Goal: Use online tool/utility: Utilize a website feature to perform a specific function

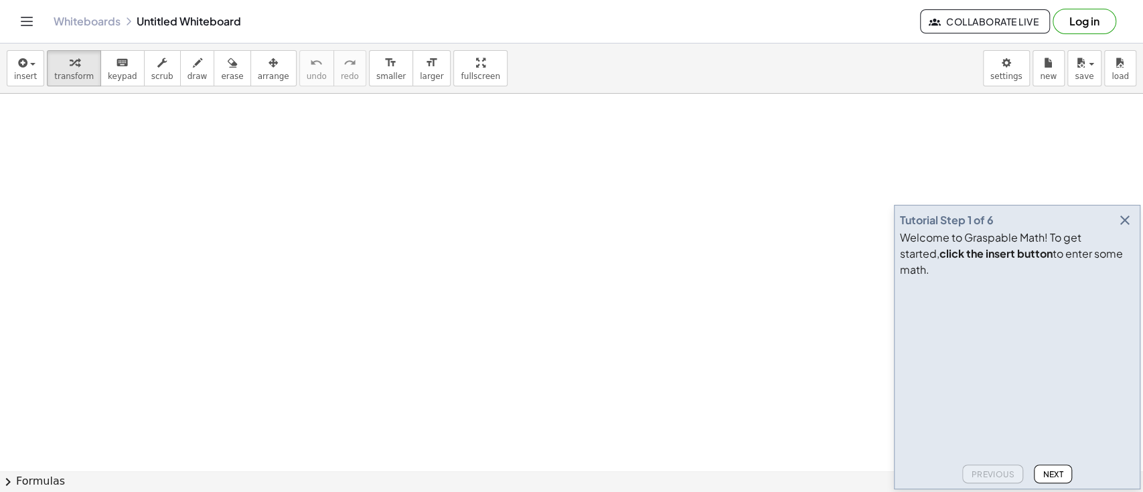
click at [1128, 228] on icon "button" at bounding box center [1124, 220] width 16 height 16
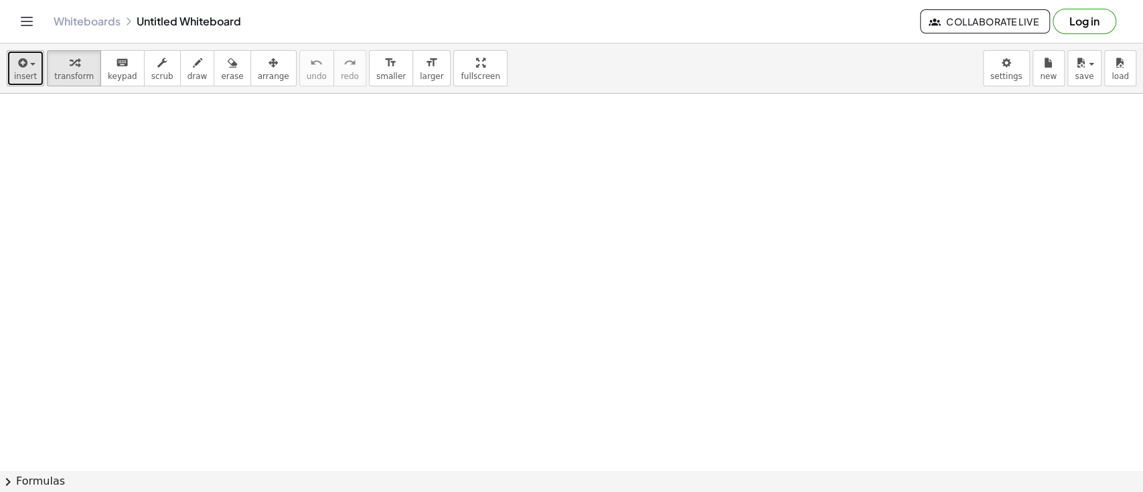
click at [24, 73] on span "insert" at bounding box center [25, 76] width 23 height 9
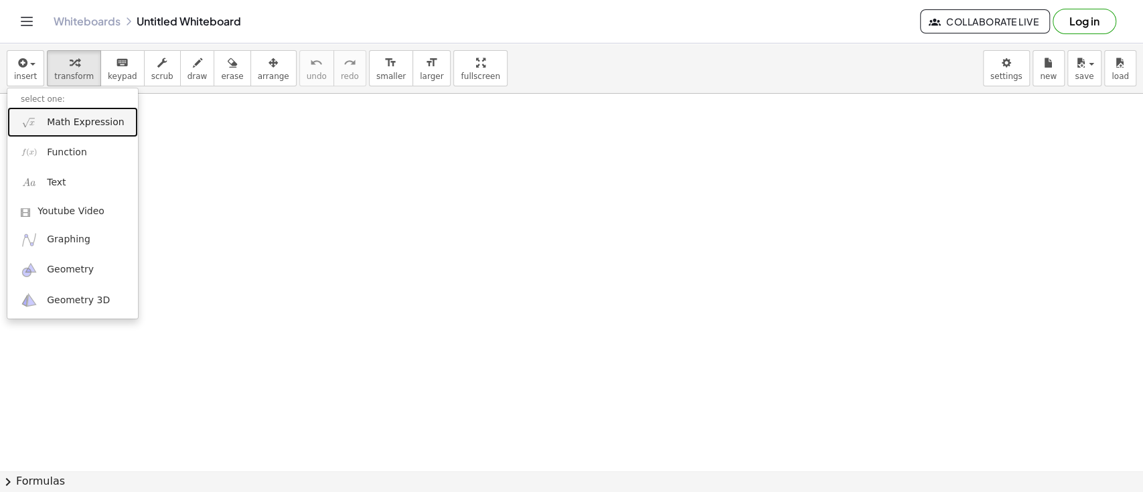
click at [47, 122] on span "Math Expression" at bounding box center [85, 122] width 77 height 13
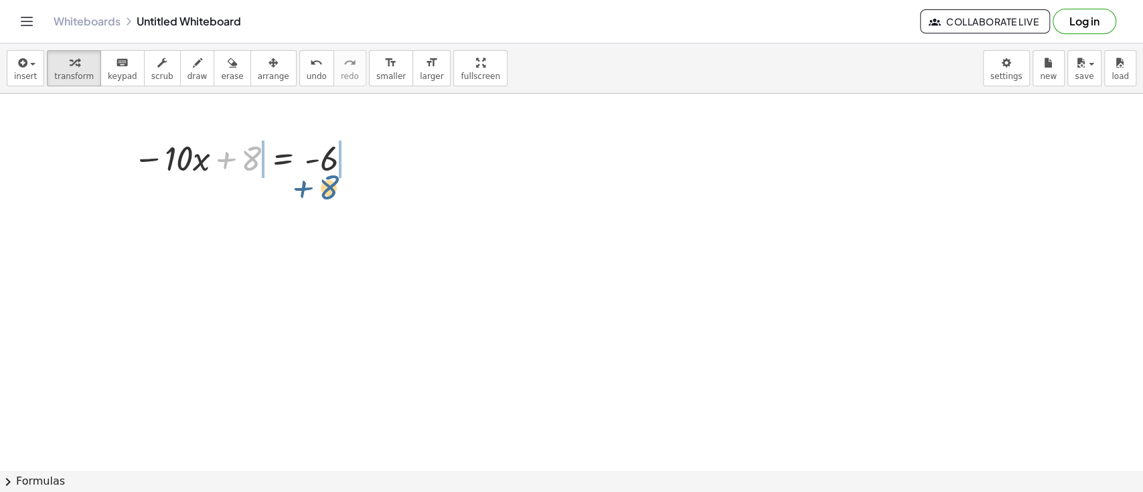
drag, startPoint x: 255, startPoint y: 153, endPoint x: 339, endPoint y: 179, distance: 87.6
click at [339, 179] on div at bounding box center [245, 158] width 237 height 46
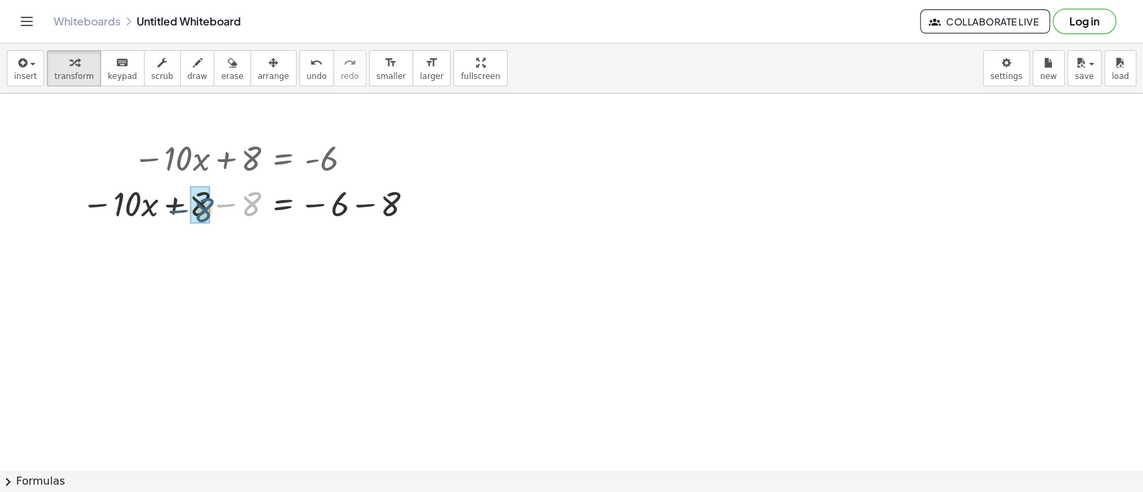
drag, startPoint x: 248, startPoint y: 206, endPoint x: 192, endPoint y: 212, distance: 55.8
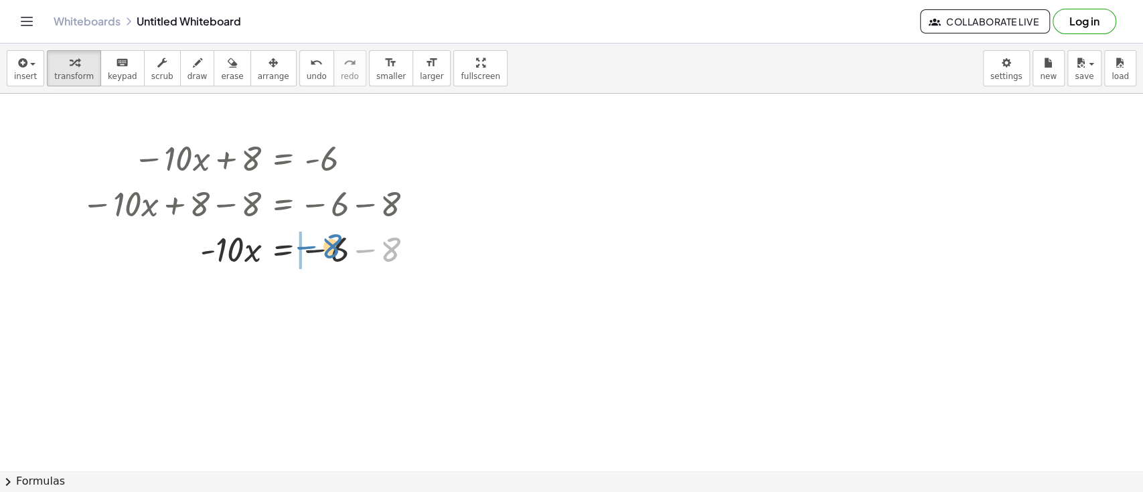
drag, startPoint x: 390, startPoint y: 252, endPoint x: 332, endPoint y: 250, distance: 58.3
click at [332, 250] on div at bounding box center [252, 249] width 355 height 46
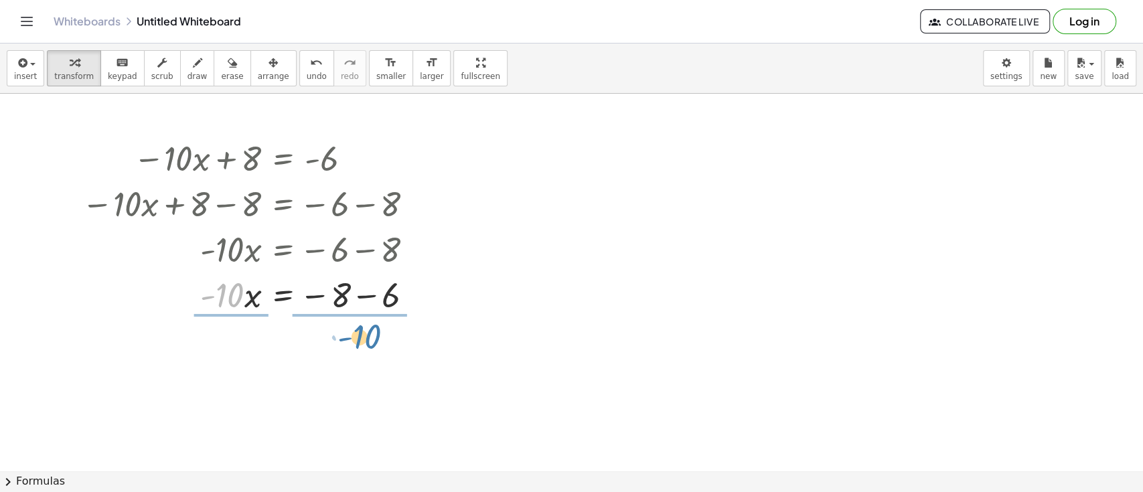
drag, startPoint x: 236, startPoint y: 297, endPoint x: 377, endPoint y: 343, distance: 148.6
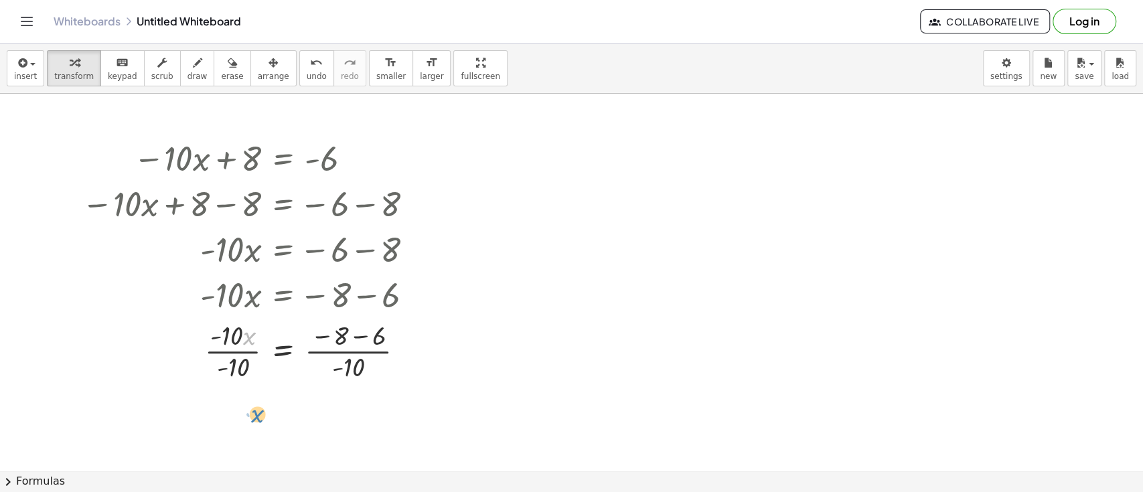
drag, startPoint x: 257, startPoint y: 341, endPoint x: 257, endPoint y: 434, distance: 93.0
drag, startPoint x: 352, startPoint y: 375, endPoint x: 341, endPoint y: 349, distance: 28.2
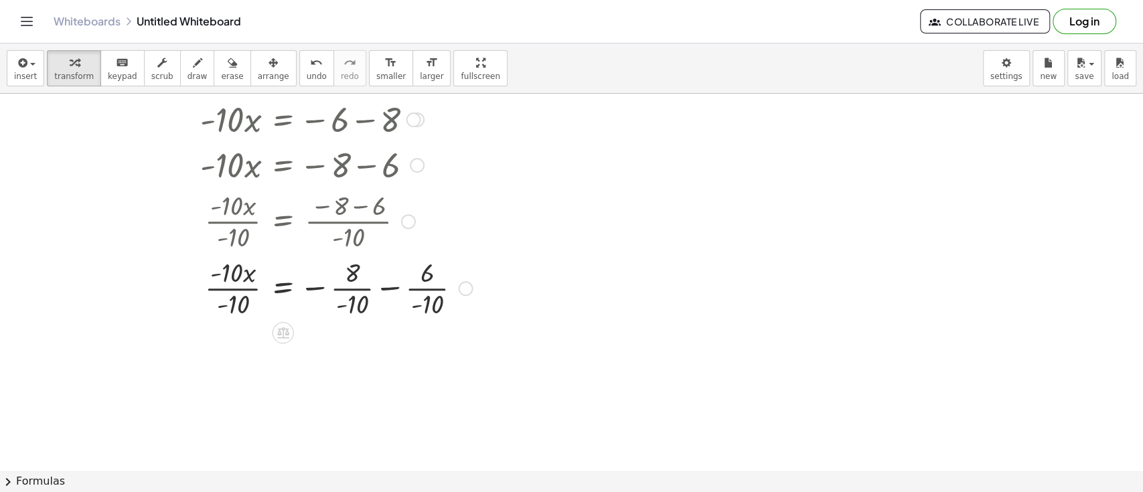
scroll to position [131, 0]
drag, startPoint x: 246, startPoint y: 270, endPoint x: 244, endPoint y: 370, distance: 99.7
click at [238, 309] on div at bounding box center [277, 286] width 404 height 67
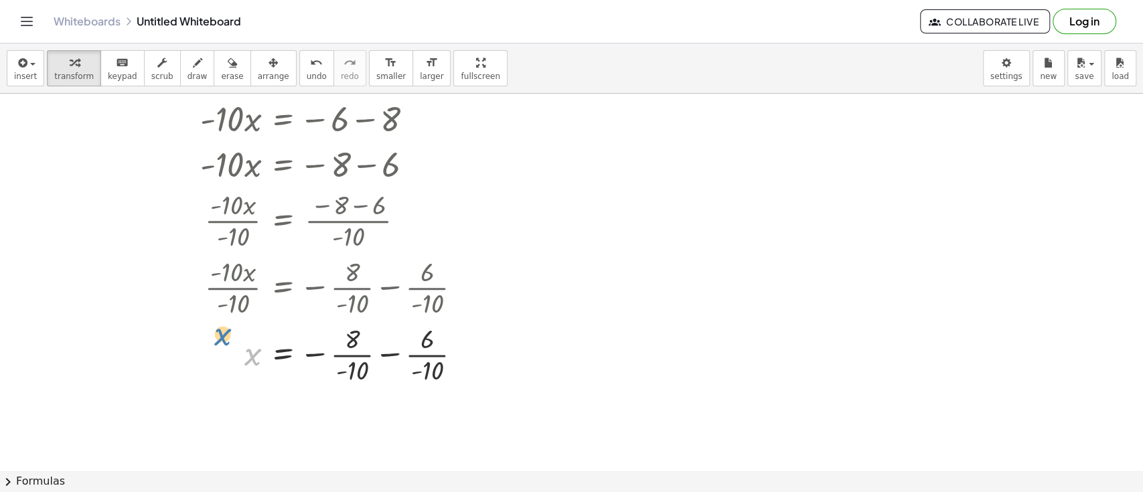
drag, startPoint x: 238, startPoint y: 310, endPoint x: 210, endPoint y: 295, distance: 32.1
click at [283, 28] on div "− · 10 · x + 8 = - 6 − · 10 · x + 8 − 8 = − 6 − 8 − · 10 · x + 0 = − 6 − 8 · - …" at bounding box center [283, 28] width 0 height 0
drag, startPoint x: 356, startPoint y: 372, endPoint x: 348, endPoint y: 343, distance: 30.5
drag, startPoint x: 347, startPoint y: 331, endPoint x: 344, endPoint y: 372, distance: 40.9
click at [344, 372] on div at bounding box center [277, 353] width 404 height 67
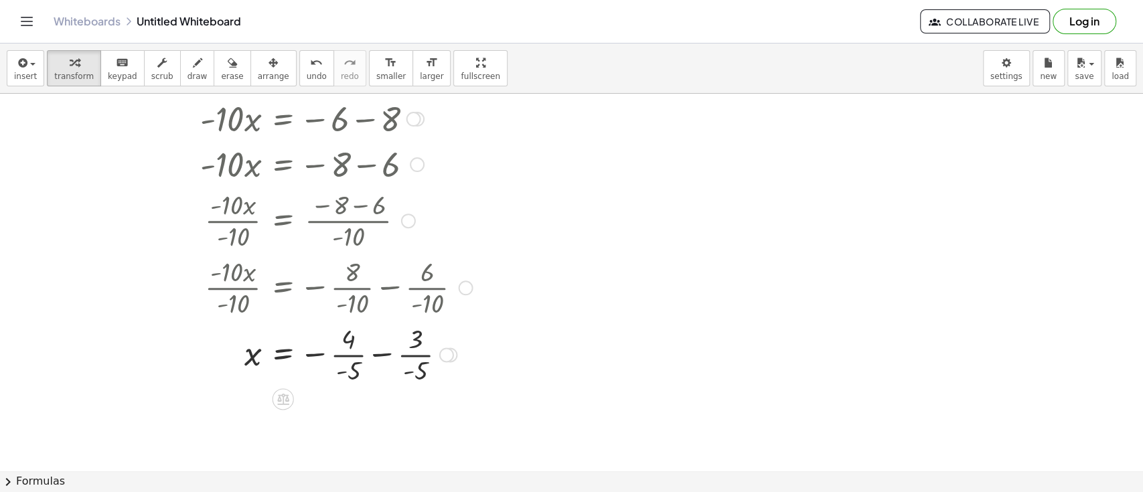
click at [348, 371] on div at bounding box center [277, 353] width 404 height 67
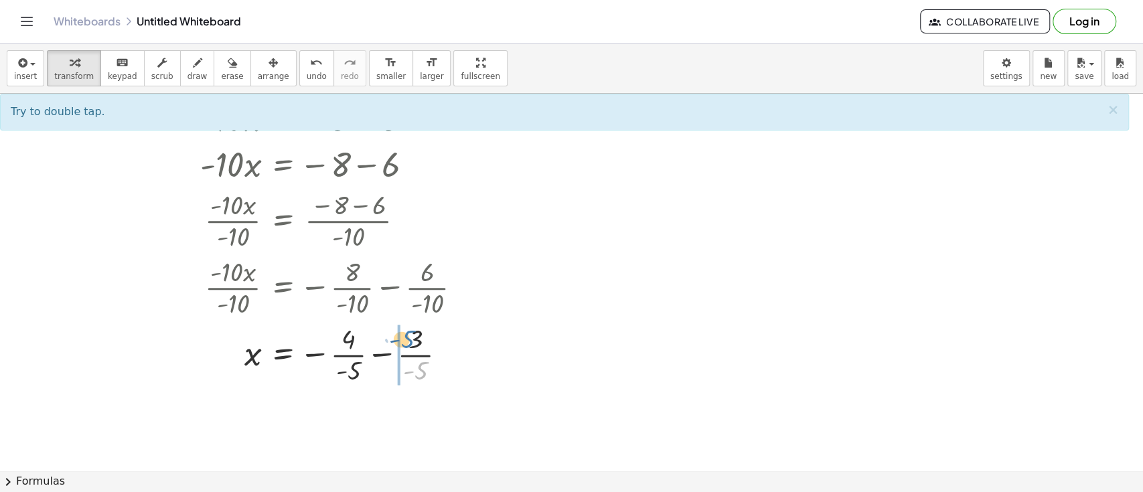
drag, startPoint x: 420, startPoint y: 367, endPoint x: 410, endPoint y: 339, distance: 29.9
click at [410, 339] on div at bounding box center [277, 353] width 404 height 67
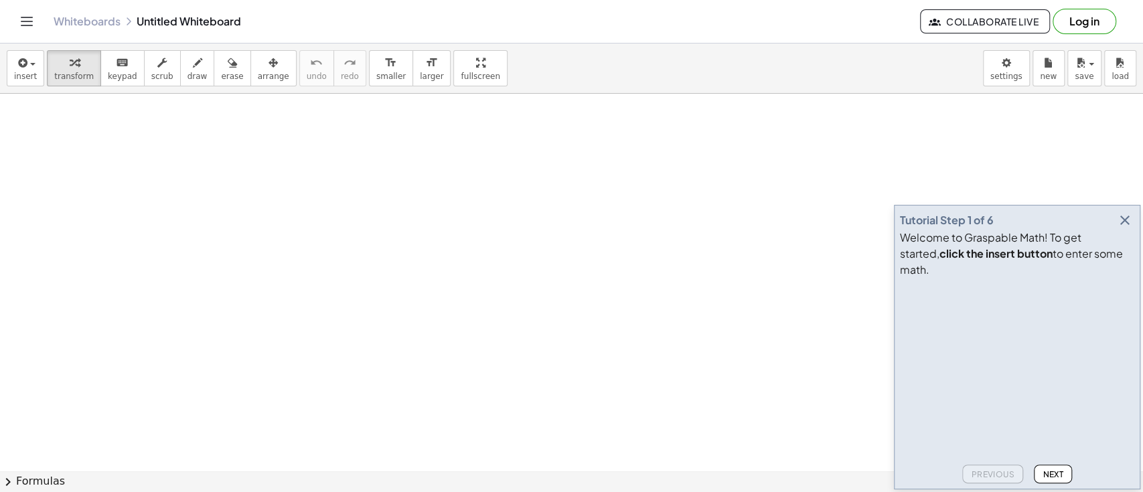
click at [1127, 228] on icon "button" at bounding box center [1124, 220] width 16 height 16
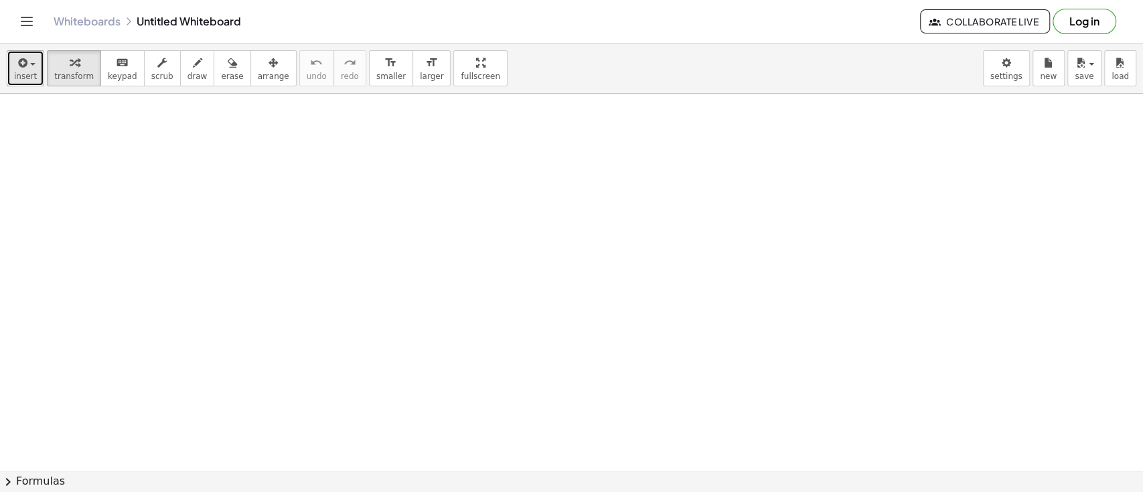
click at [19, 56] on icon "button" at bounding box center [21, 63] width 12 height 16
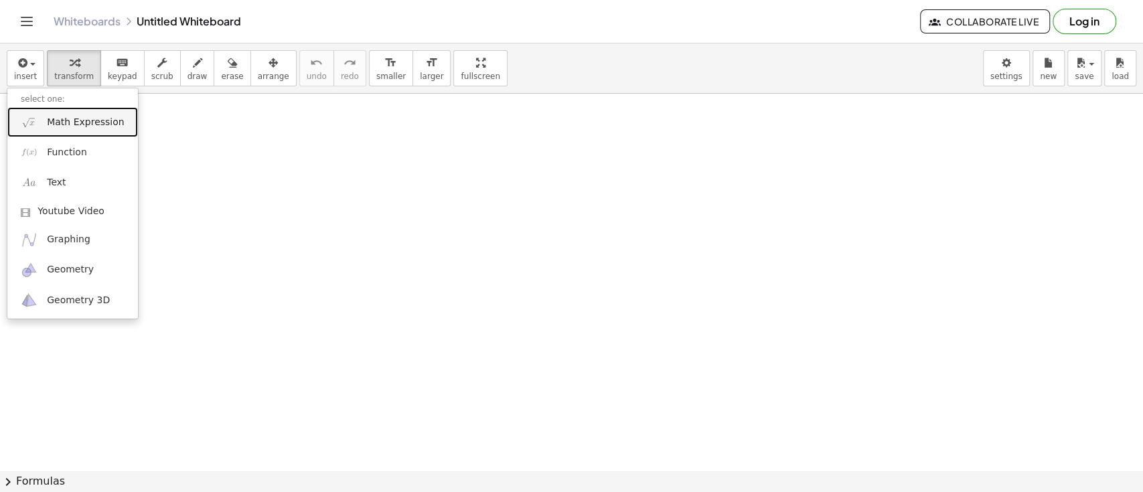
click at [39, 122] on link "Math Expression" at bounding box center [72, 122] width 131 height 30
